Goal: Check status: Check status

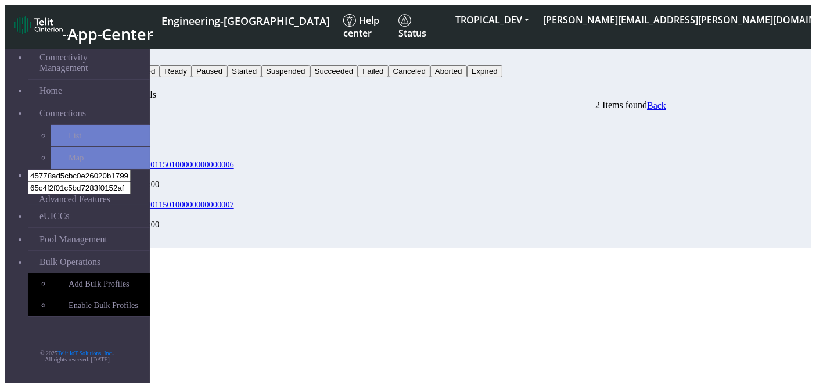
click at [109, 53] on button "Status" at bounding box center [92, 59] width 31 height 12
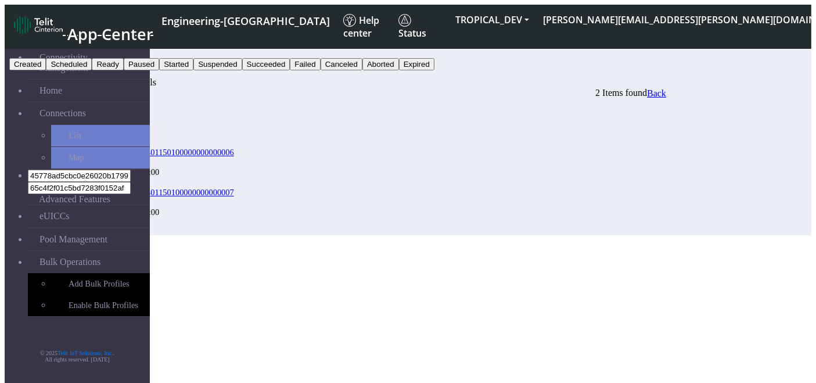
click at [320, 70] on button "Failed" at bounding box center [305, 64] width 30 height 12
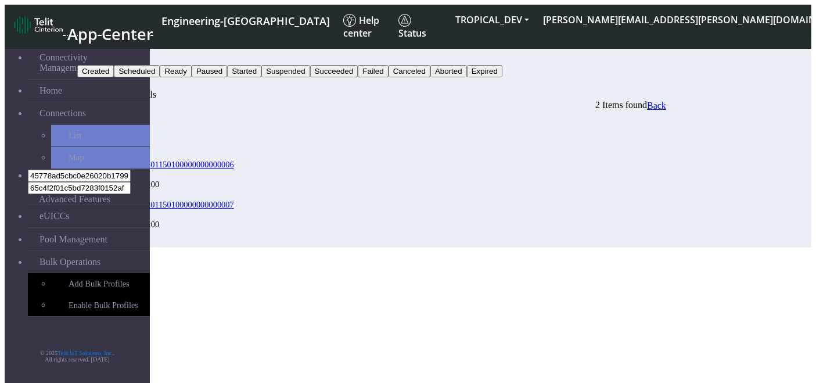
click at [111, 77] on button "Search" at bounding box center [94, 83] width 34 height 12
click at [107, 53] on button "Failed" at bounding box center [92, 59] width 30 height 12
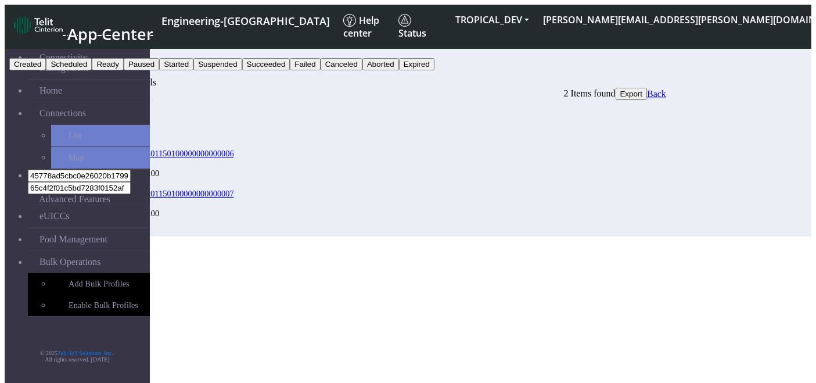
click at [242, 70] on button "Suspended" at bounding box center [217, 64] width 48 height 12
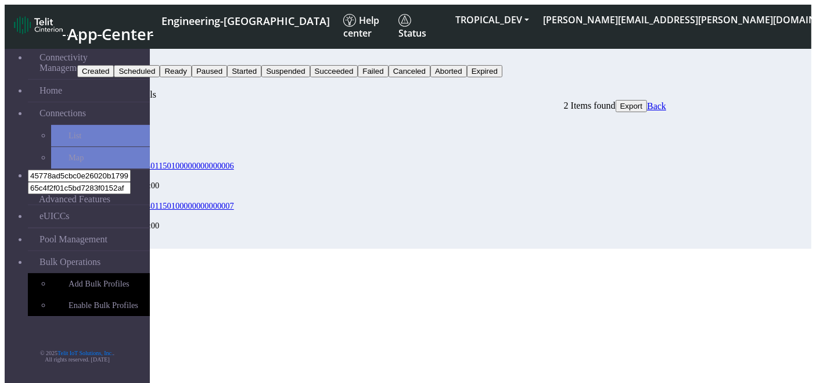
click at [111, 77] on button "Search" at bounding box center [94, 83] width 34 height 12
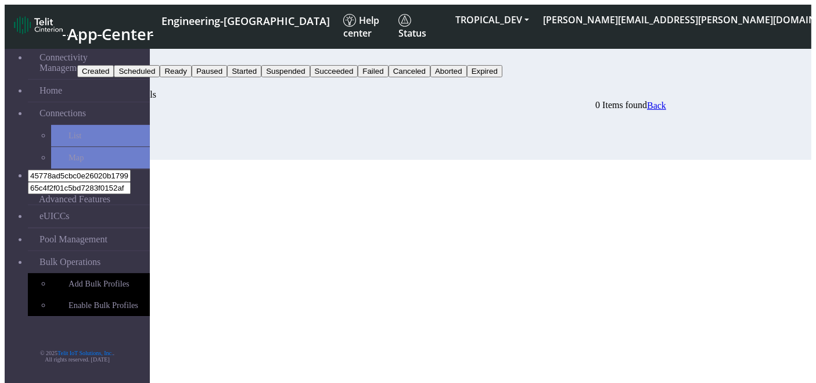
click at [125, 53] on button "Suspended" at bounding box center [101, 59] width 48 height 12
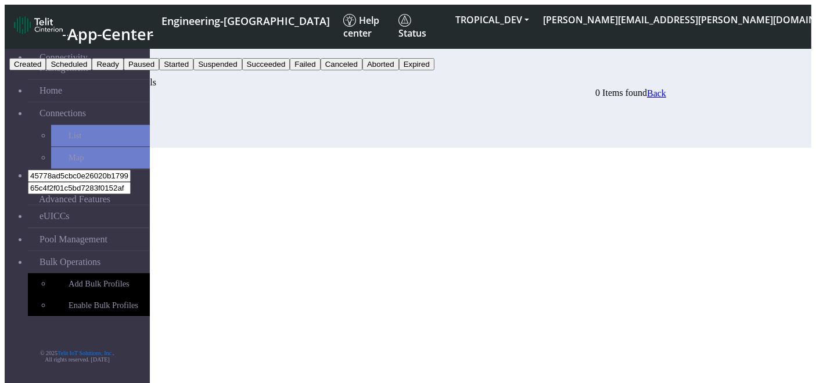
click at [320, 70] on button "Failed" at bounding box center [305, 64] width 30 height 12
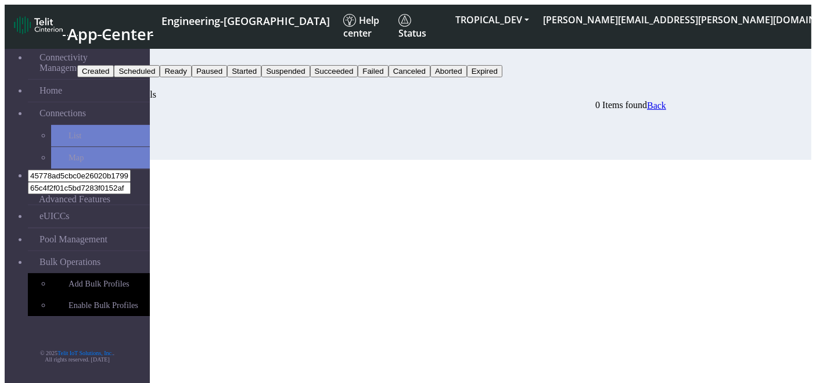
click at [111, 77] on button "Search" at bounding box center [94, 83] width 34 height 12
